Goal: Check status

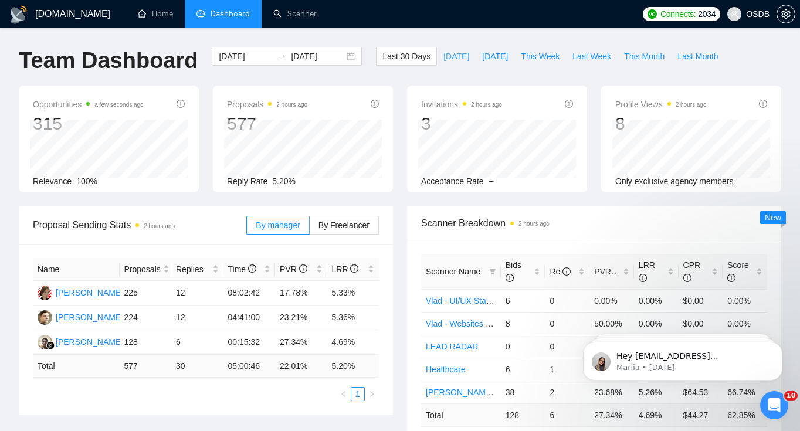
click at [443, 59] on span "[DATE]" at bounding box center [456, 56] width 26 height 13
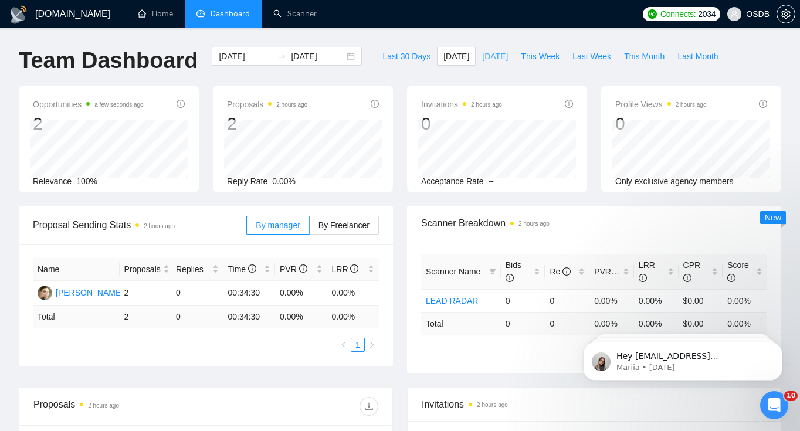
click at [483, 57] on span "[DATE]" at bounding box center [495, 56] width 26 height 13
type input "[DATE]"
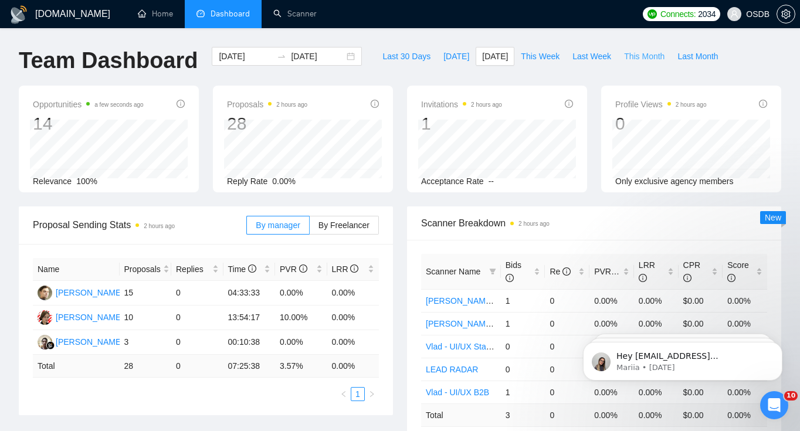
click at [638, 58] on span "This Month" at bounding box center [644, 56] width 40 height 13
type input "[DATE]"
